Goal: Information Seeking & Learning: Check status

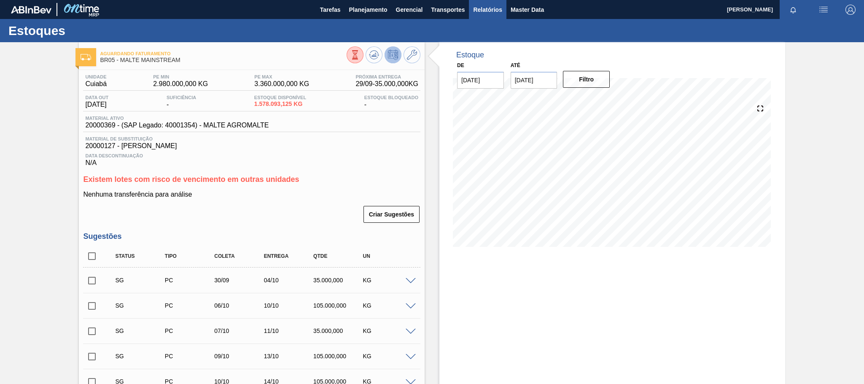
click at [482, 5] on span "Relatórios" at bounding box center [487, 10] width 29 height 10
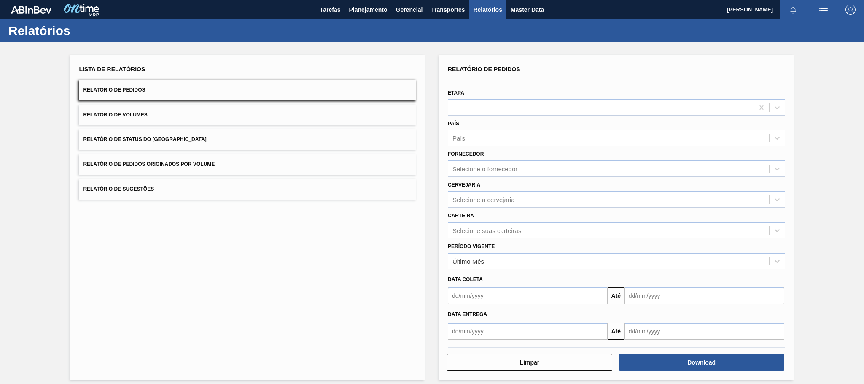
click at [194, 157] on button "Relatório de Pedidos Originados por Volume" at bounding box center [247, 164] width 337 height 21
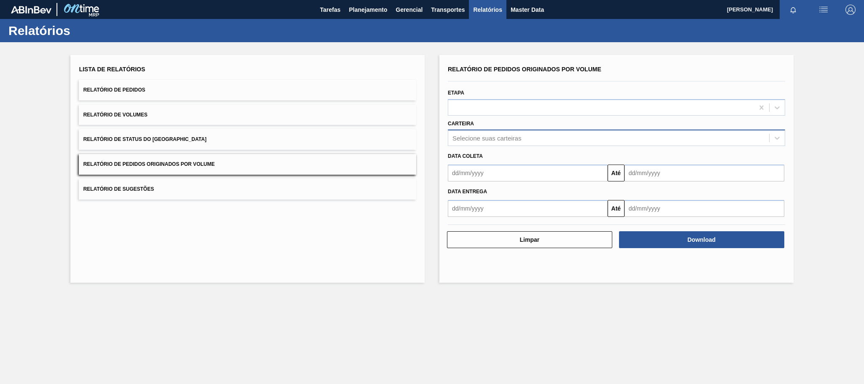
click at [486, 138] on div "Selecione suas carteiras" at bounding box center [486, 137] width 69 height 7
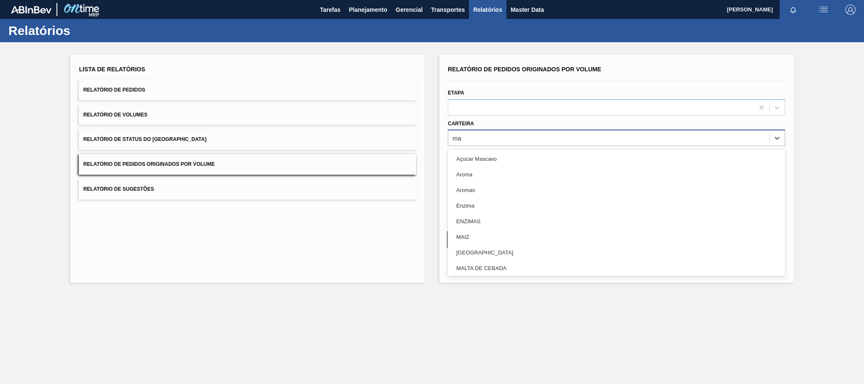
type input "mal"
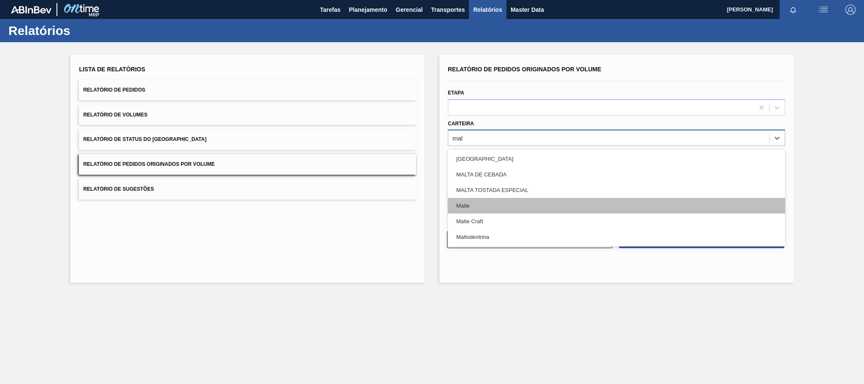
click at [472, 207] on div "Malte" at bounding box center [616, 206] width 337 height 16
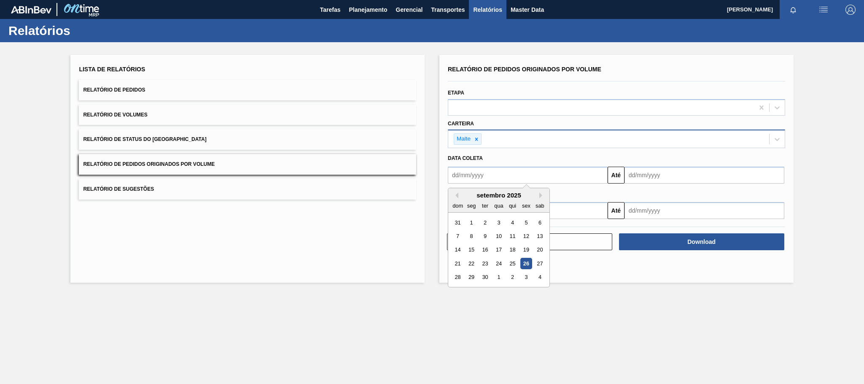
click at [473, 177] on input "text" at bounding box center [528, 175] width 160 height 17
type input "[DATE]"
click at [503, 223] on div "1" at bounding box center [498, 222] width 11 height 11
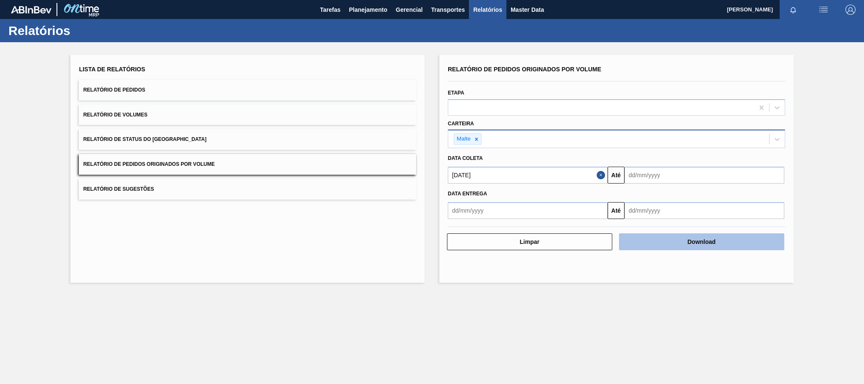
click at [688, 248] on button "Download" at bounding box center [701, 241] width 165 height 17
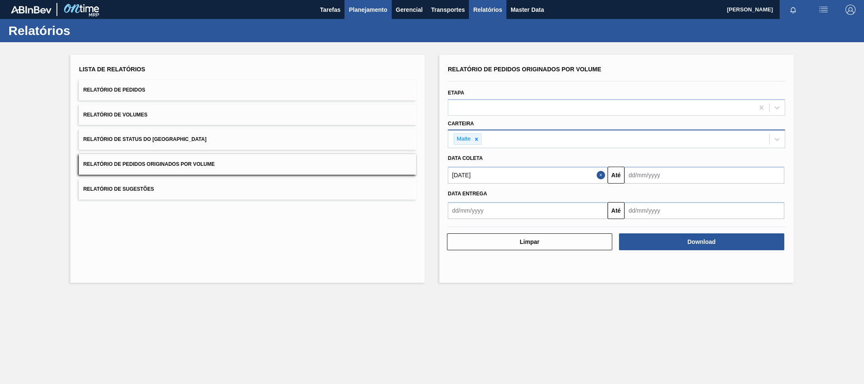
click at [355, 13] on span "Planejamento" at bounding box center [368, 10] width 38 height 10
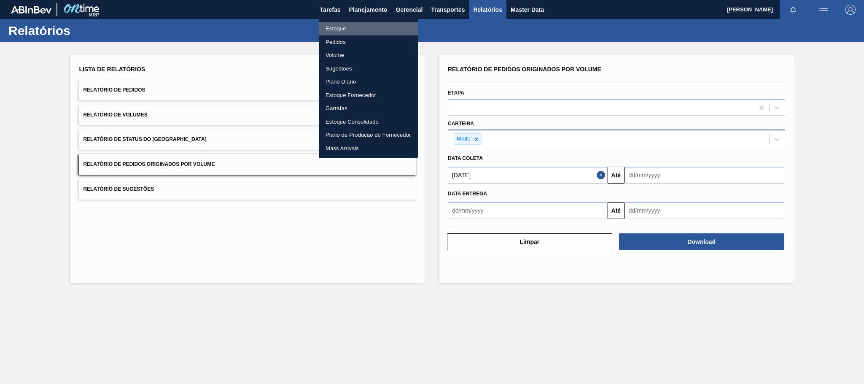
click at [334, 28] on li "Estoque" at bounding box center [368, 28] width 99 height 13
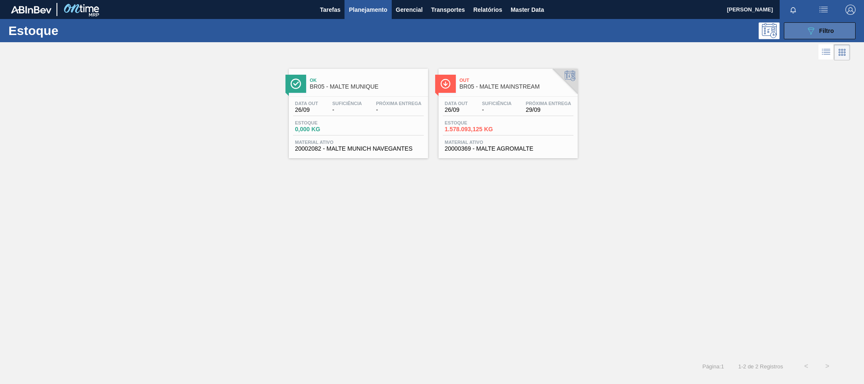
click at [806, 33] on icon "089F7B8B-B2A5-4AFE-B5C0-19BA573D28AC" at bounding box center [811, 31] width 10 height 10
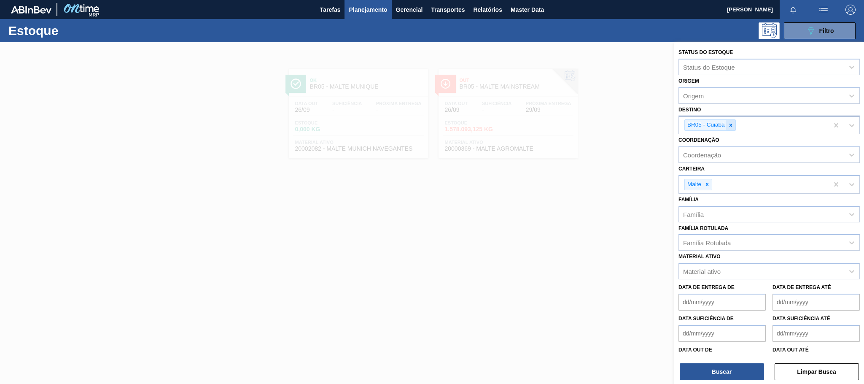
click at [731, 124] on icon at bounding box center [731, 125] width 6 height 6
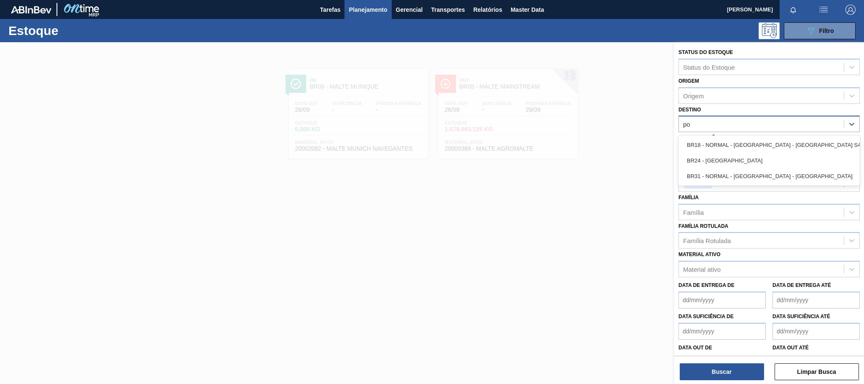
type input "pon"
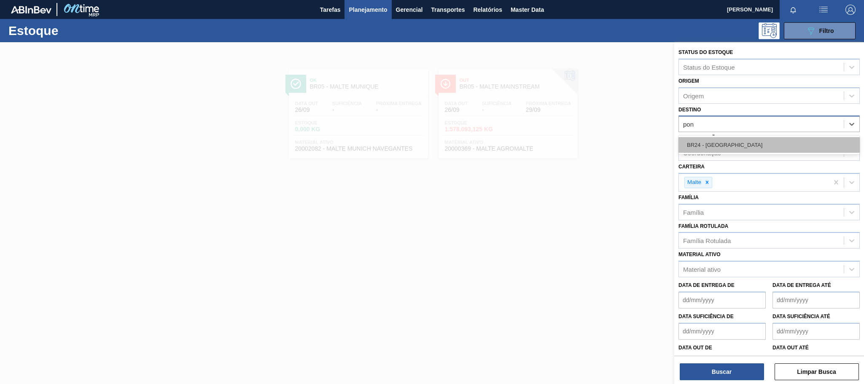
click at [716, 142] on div "BR24 - [GEOGRAPHIC_DATA]" at bounding box center [768, 145] width 181 height 16
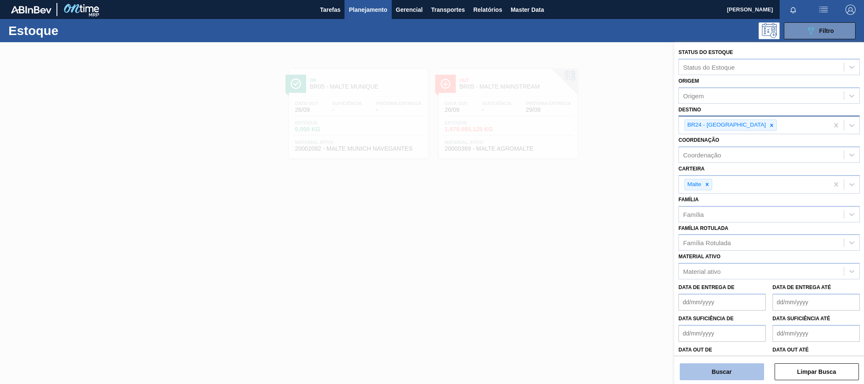
click at [716, 371] on button "Buscar" at bounding box center [722, 371] width 84 height 17
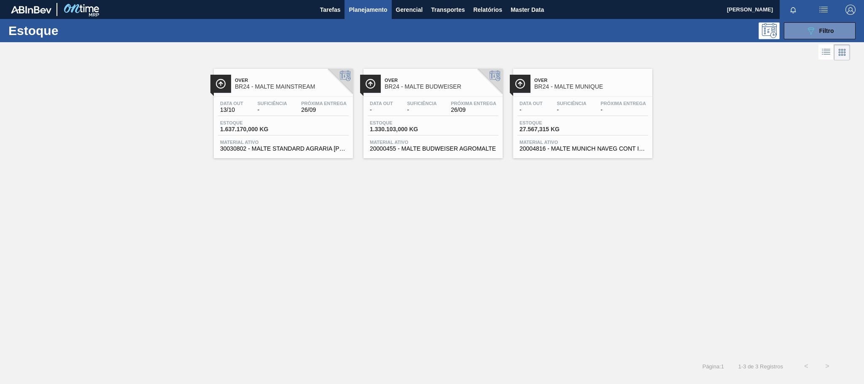
click at [295, 130] on div "Estoque 1.637.170,000 KG" at bounding box center [283, 127] width 131 height 15
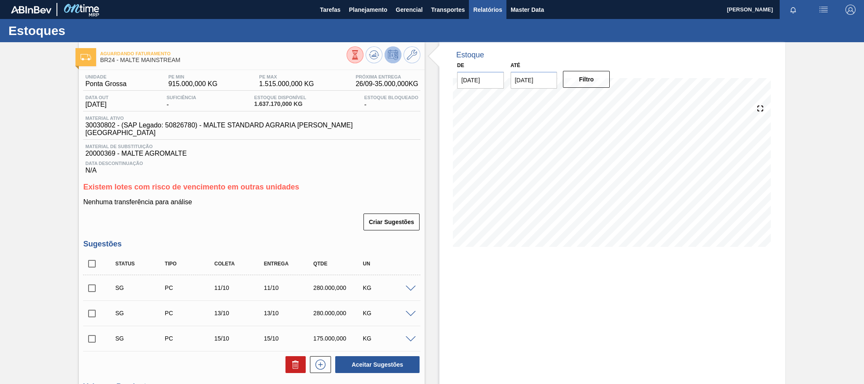
click at [484, 11] on span "Relatórios" at bounding box center [487, 10] width 29 height 10
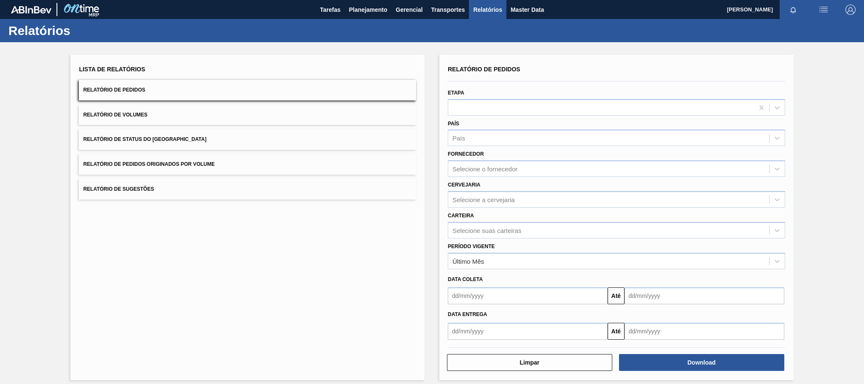
click at [201, 163] on span "Relatório de Pedidos Originados por Volume" at bounding box center [149, 164] width 132 height 6
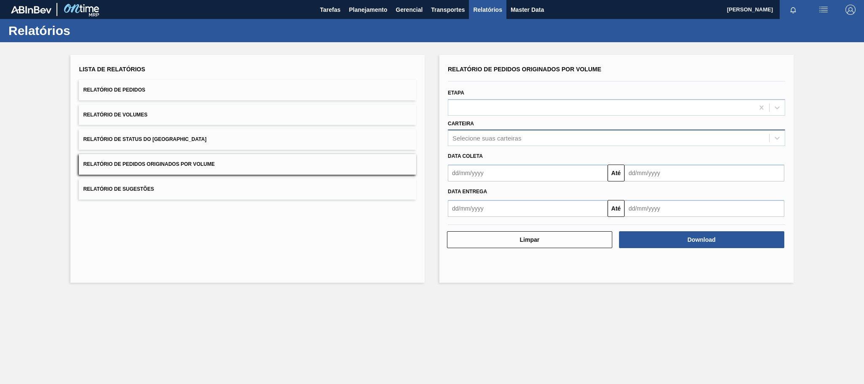
click at [482, 139] on div "Selecione suas carteiras" at bounding box center [486, 137] width 69 height 7
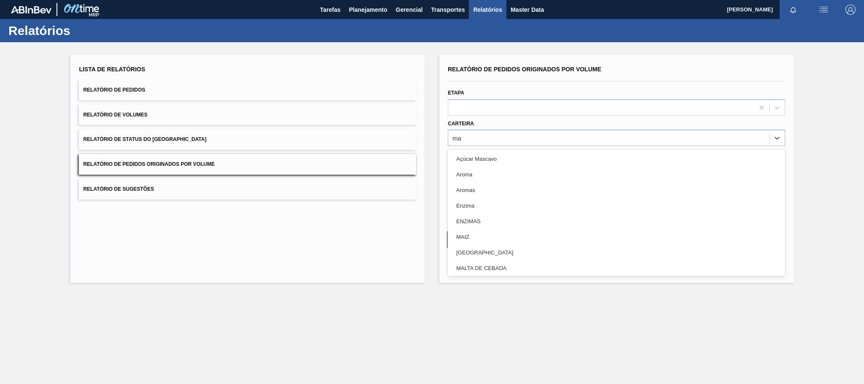
type input "mal"
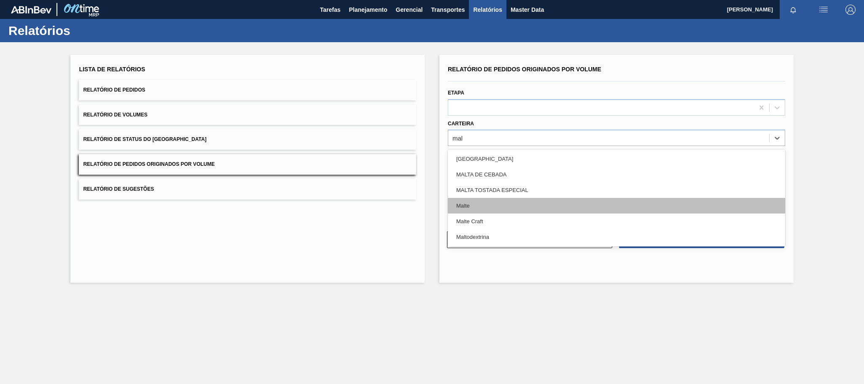
click at [476, 204] on div "Malte" at bounding box center [616, 206] width 337 height 16
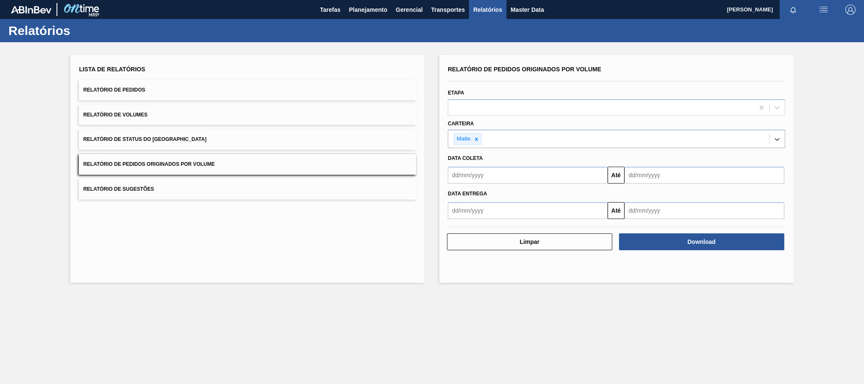
click at [489, 177] on input "text" at bounding box center [528, 175] width 160 height 17
click at [471, 277] on div "29" at bounding box center [471, 277] width 11 height 11
type input "[DATE]"
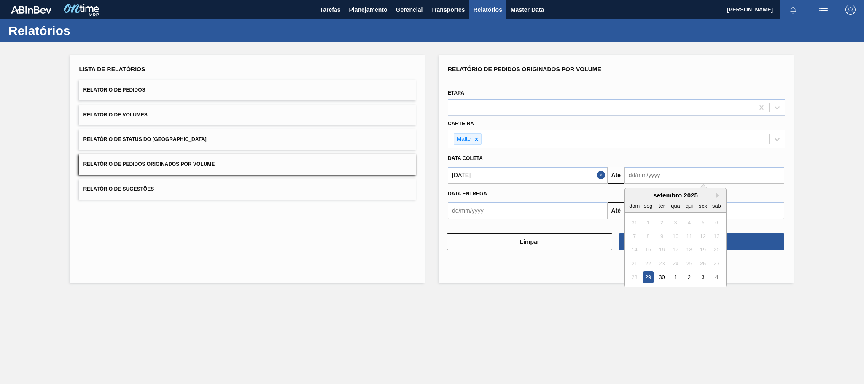
click at [648, 175] on input "text" at bounding box center [704, 175] width 160 height 17
click at [662, 279] on div "30" at bounding box center [661, 277] width 11 height 11
type input "[DATE]"
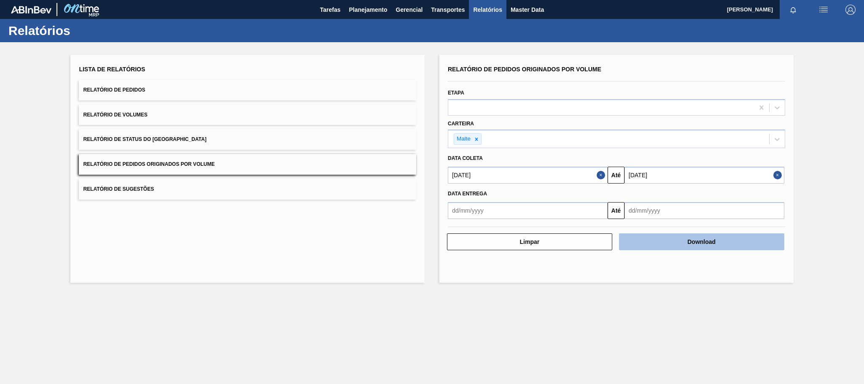
click at [682, 245] on button "Download" at bounding box center [701, 241] width 165 height 17
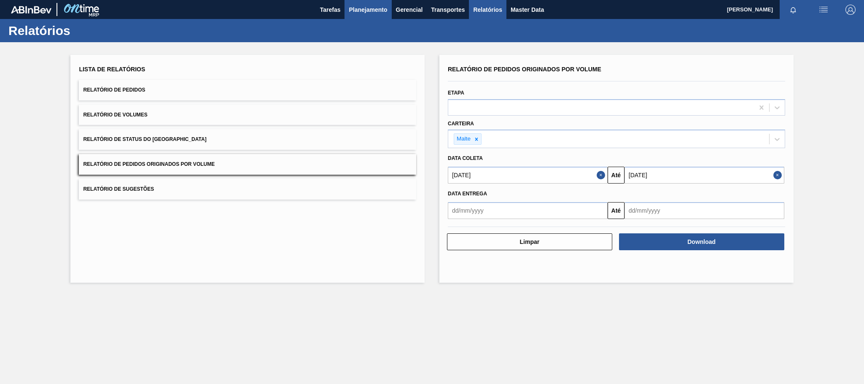
click at [370, 11] on span "Planejamento" at bounding box center [368, 10] width 38 height 10
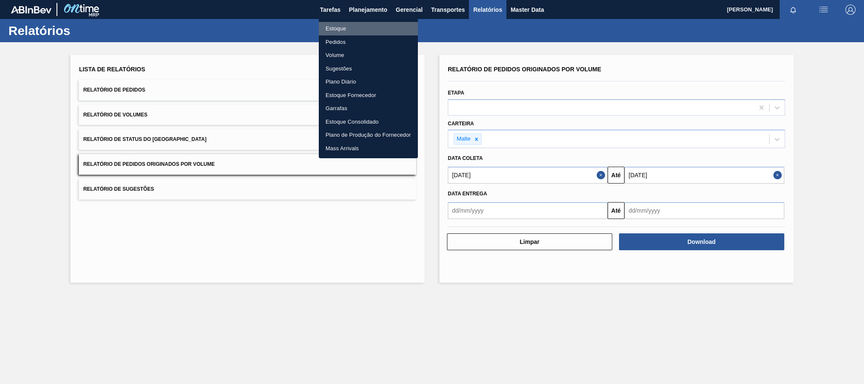
click at [339, 30] on li "Estoque" at bounding box center [368, 28] width 99 height 13
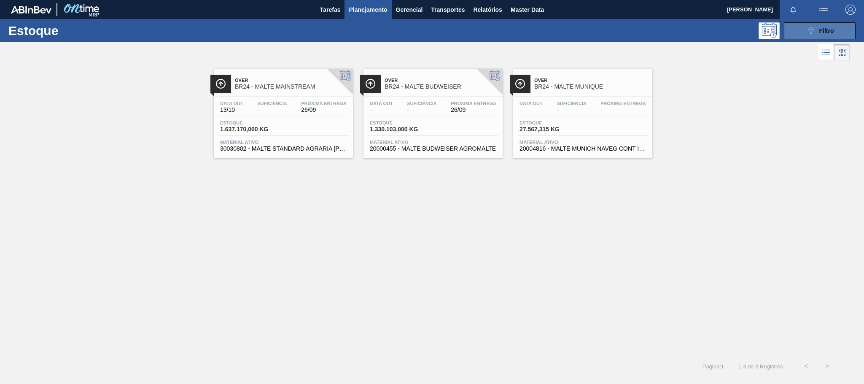
click at [839, 33] on button "089F7B8B-B2A5-4AFE-B5C0-19BA573D28AC Filtro" at bounding box center [820, 30] width 72 height 17
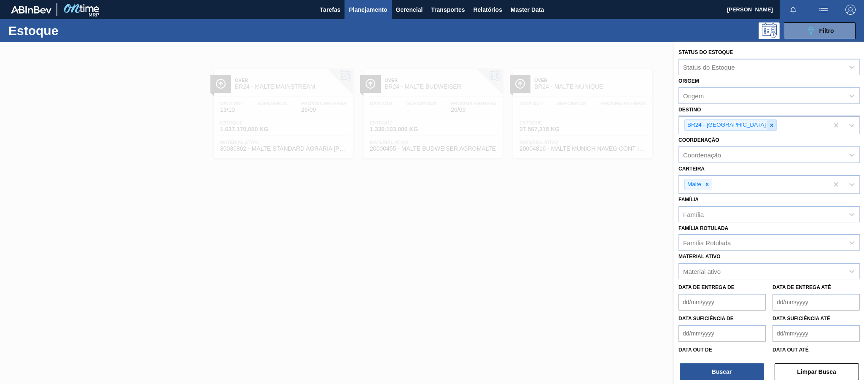
click at [769, 126] on icon at bounding box center [772, 125] width 6 height 6
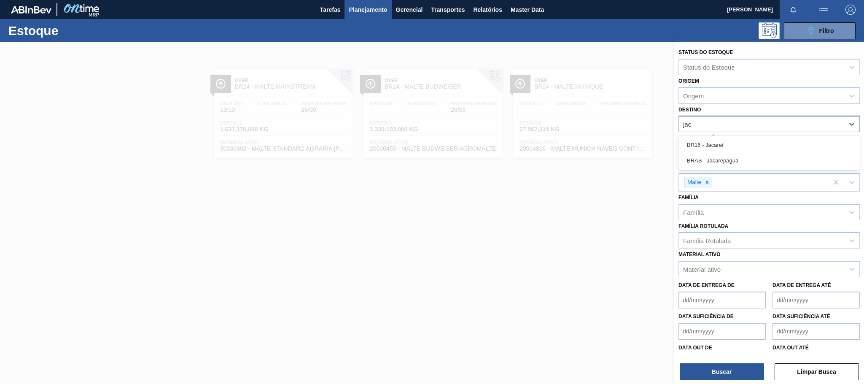
type input "jaca"
click at [716, 147] on div "BR16 - Jacareí" at bounding box center [768, 145] width 181 height 16
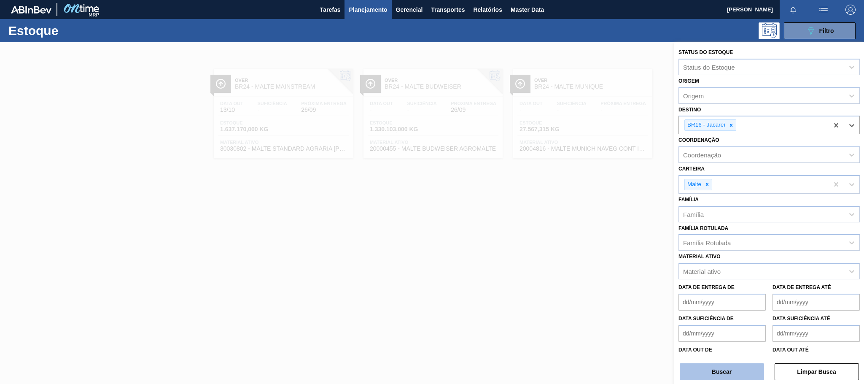
click at [721, 374] on button "Buscar" at bounding box center [722, 371] width 84 height 17
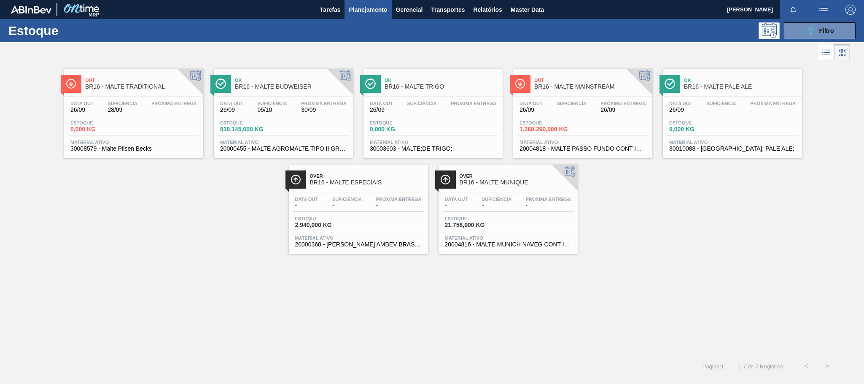
click at [553, 81] on span "Out" at bounding box center [591, 80] width 114 height 5
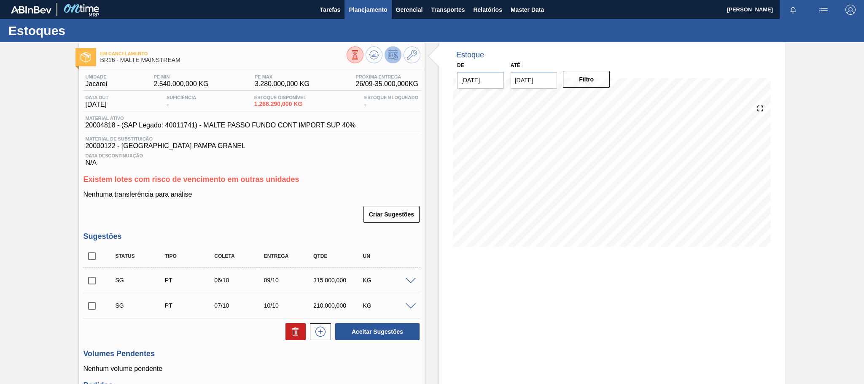
click at [360, 3] on button "Planejamento" at bounding box center [367, 9] width 47 height 19
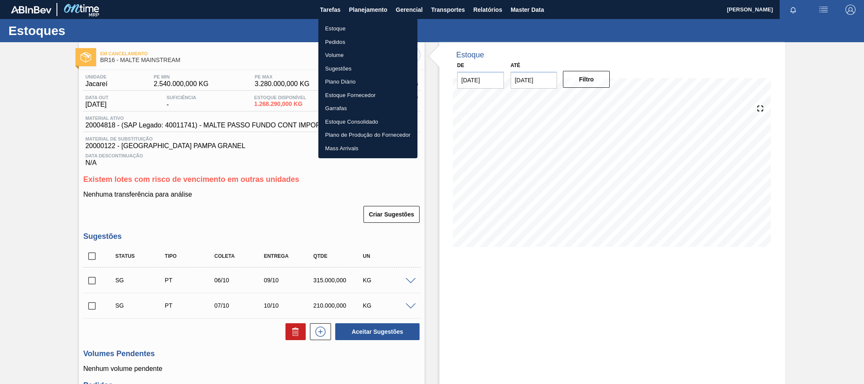
click at [376, 11] on div at bounding box center [432, 192] width 864 height 384
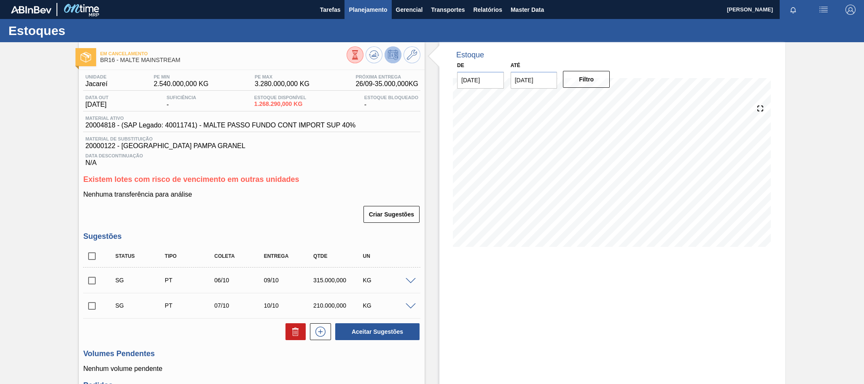
click at [373, 5] on span "Planejamento" at bounding box center [368, 10] width 38 height 10
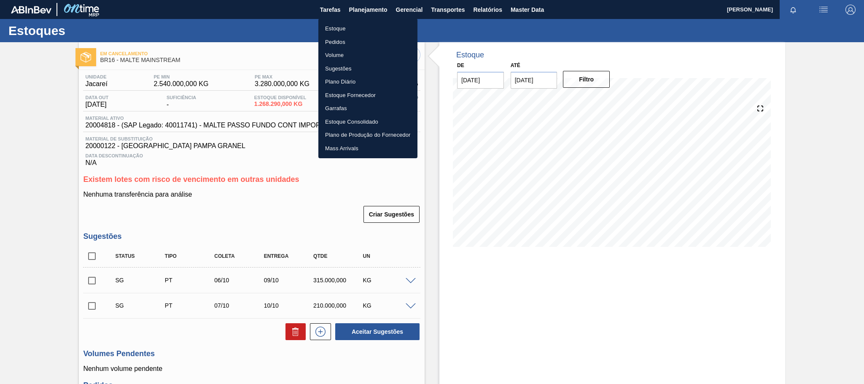
click at [338, 28] on li "Estoque" at bounding box center [367, 28] width 99 height 13
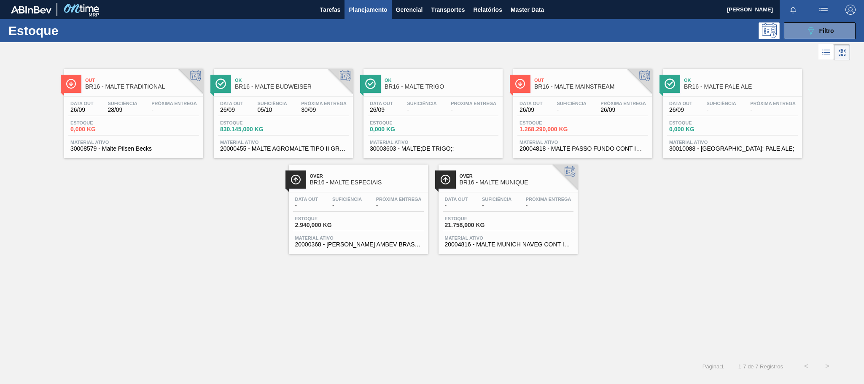
click at [289, 97] on div "Data out 26/09 Suficiência 05/10 Próxima Entrega 30/09 Estoque 830.145,000 KG M…" at bounding box center [283, 125] width 139 height 57
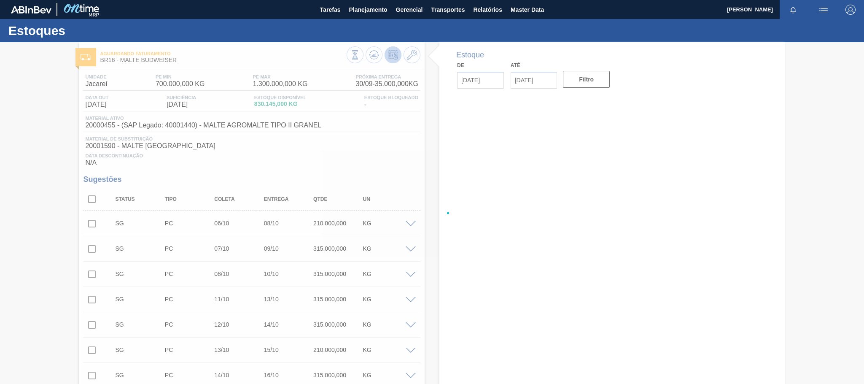
type input "[DATE]"
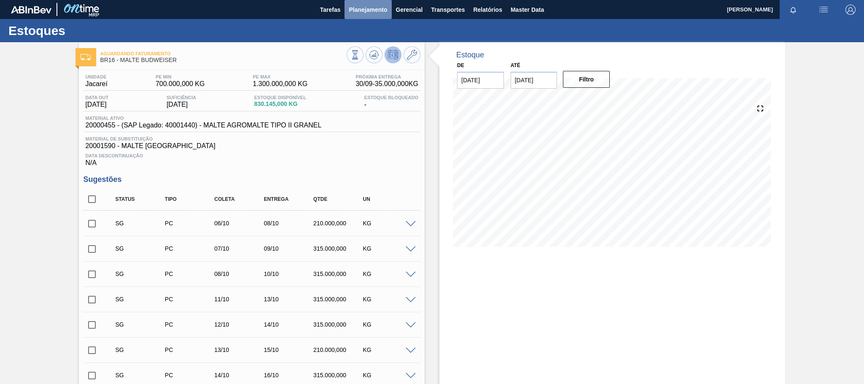
click at [354, 9] on span "Planejamento" at bounding box center [368, 10] width 38 height 10
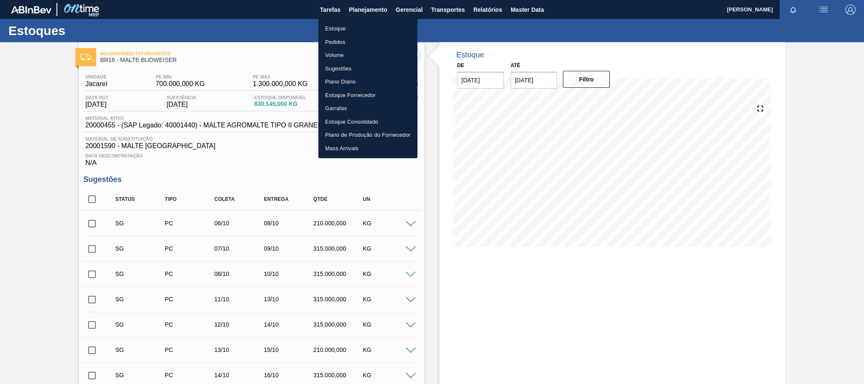
click at [337, 33] on li "Estoque" at bounding box center [367, 28] width 99 height 13
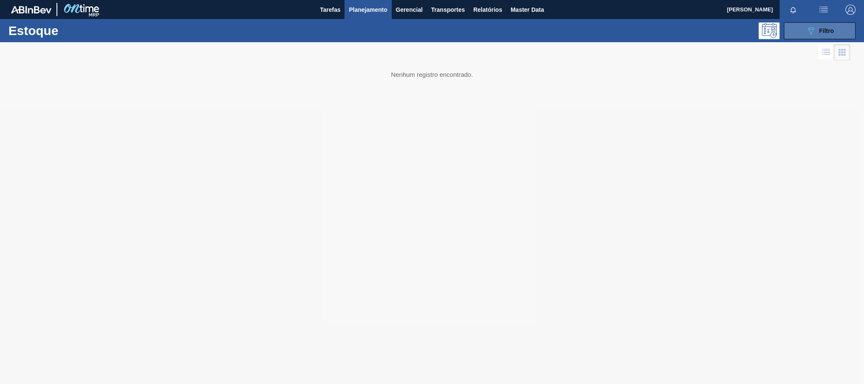
click at [825, 27] on div "089F7B8B-B2A5-4AFE-B5C0-19BA573D28AC Filtro" at bounding box center [820, 31] width 28 height 10
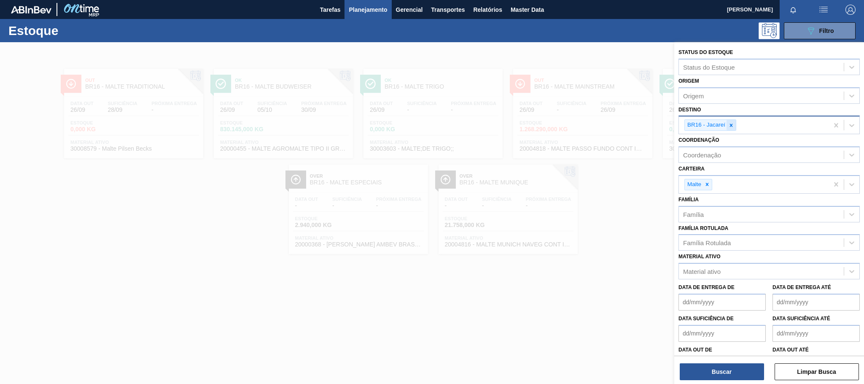
click at [731, 124] on icon at bounding box center [731, 125] width 6 height 6
type input "pira"
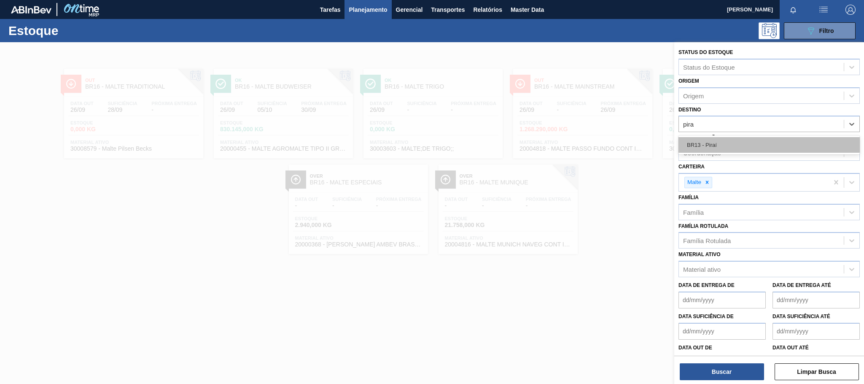
click at [709, 146] on div "BR13 - Piraí" at bounding box center [768, 145] width 181 height 16
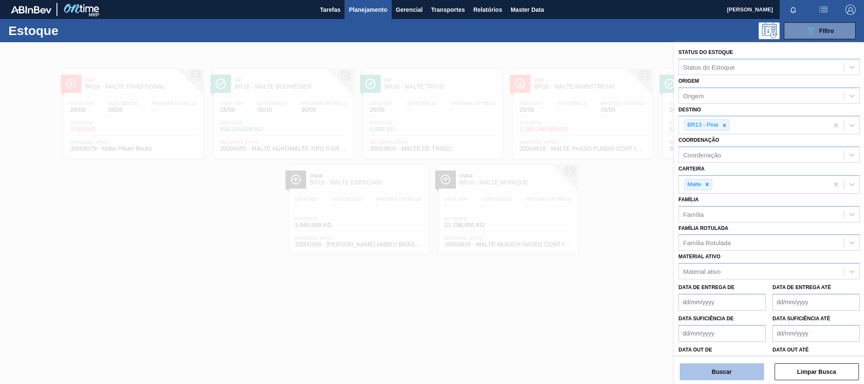
click at [715, 371] on button "Buscar" at bounding box center [722, 371] width 84 height 17
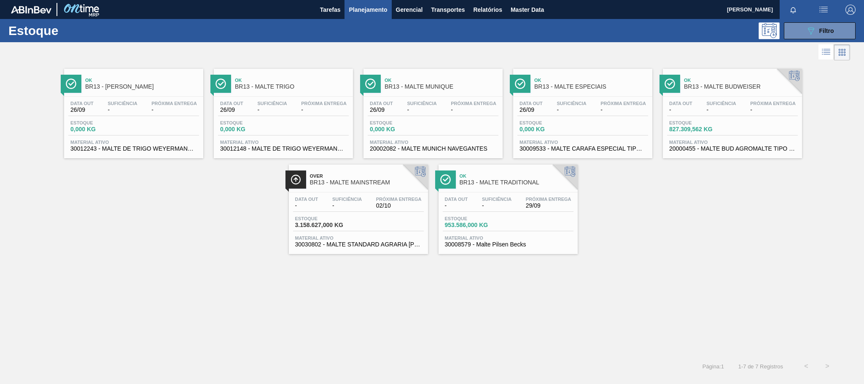
click at [360, 196] on div "Data out - Suficiência - Próxima Entrega 02/10 Estoque 3.158.627,000 KG Materia…" at bounding box center [358, 220] width 139 height 57
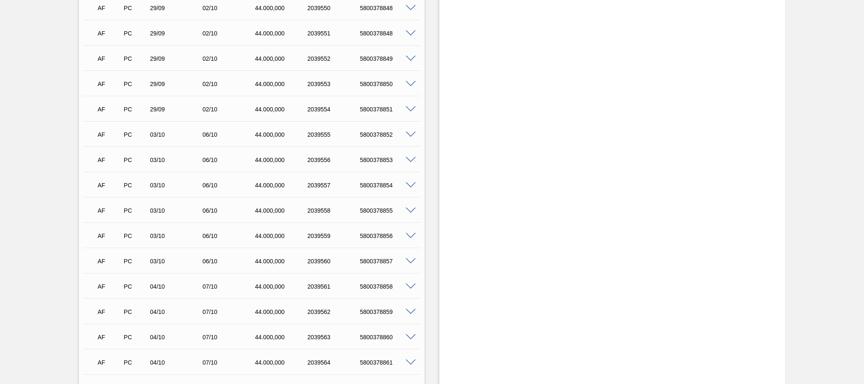
scroll to position [484, 0]
